Goal: Check status: Check status

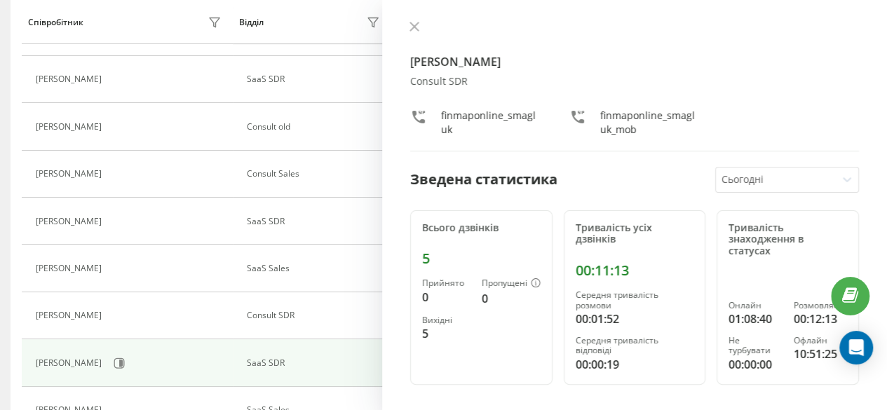
scroll to position [281, 0]
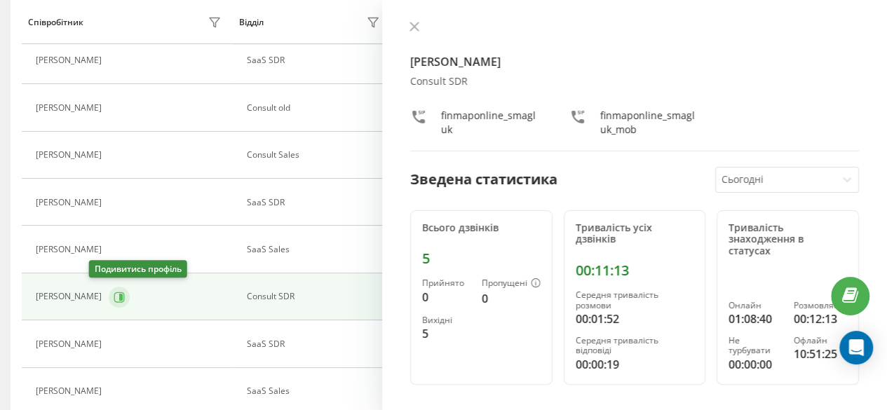
click at [114, 298] on icon at bounding box center [119, 297] width 11 height 11
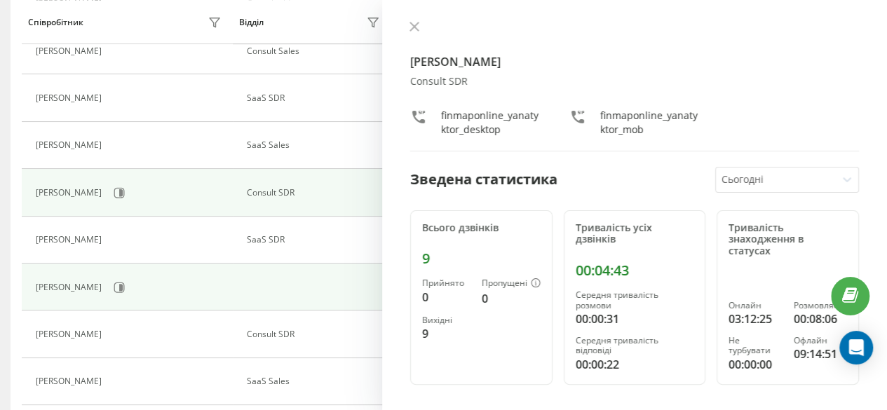
scroll to position [491, 0]
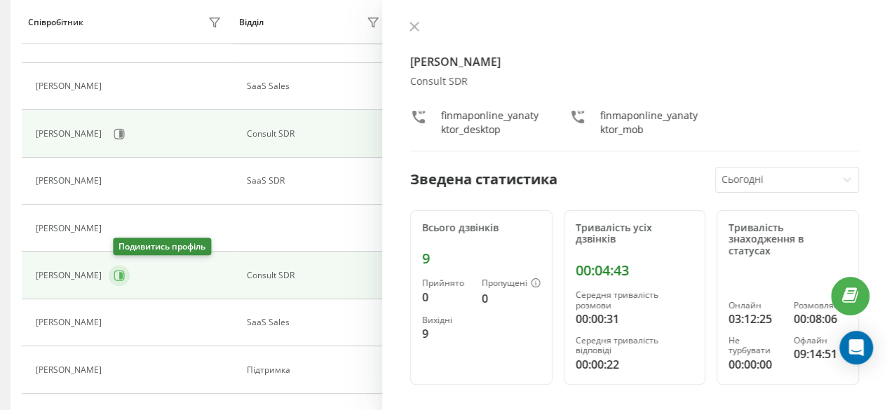
click at [122, 271] on icon at bounding box center [119, 275] width 11 height 11
